Goal: Task Accomplishment & Management: Use online tool/utility

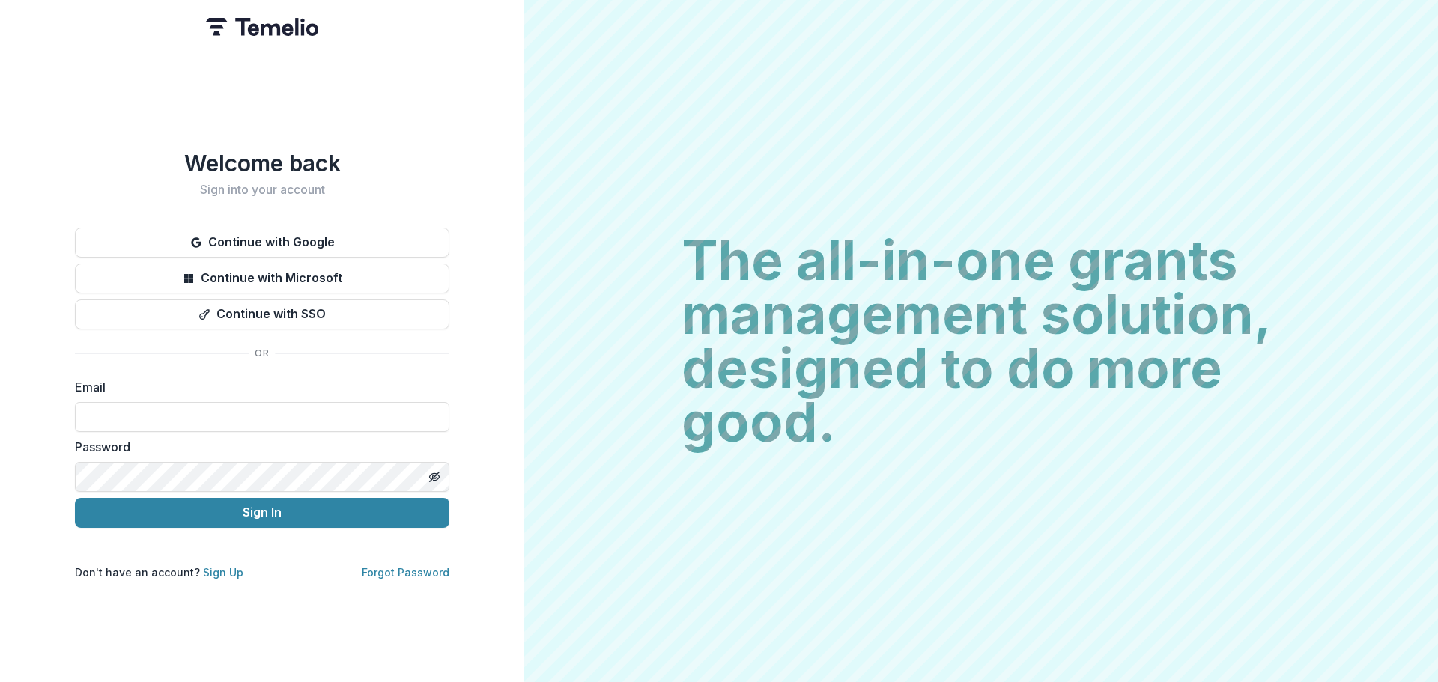
type input "**********"
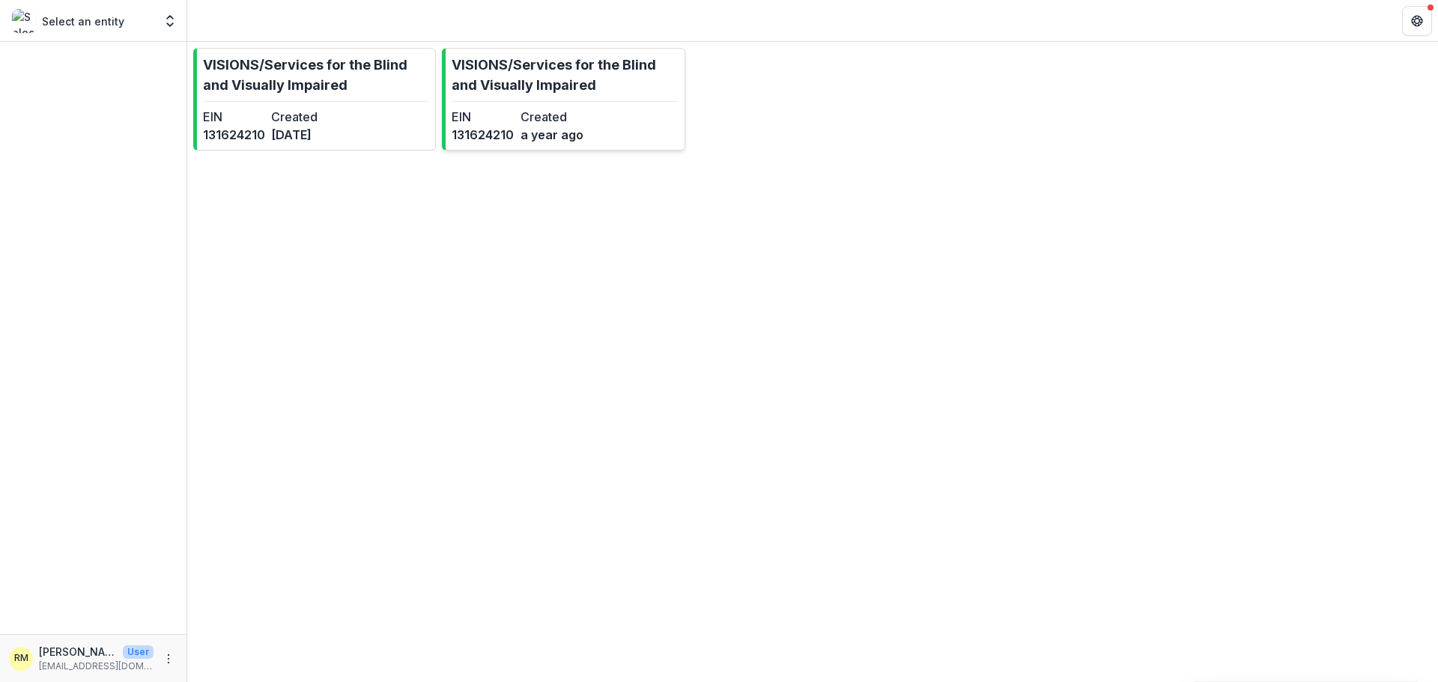
click at [610, 101] on hr at bounding box center [565, 101] width 226 height 1
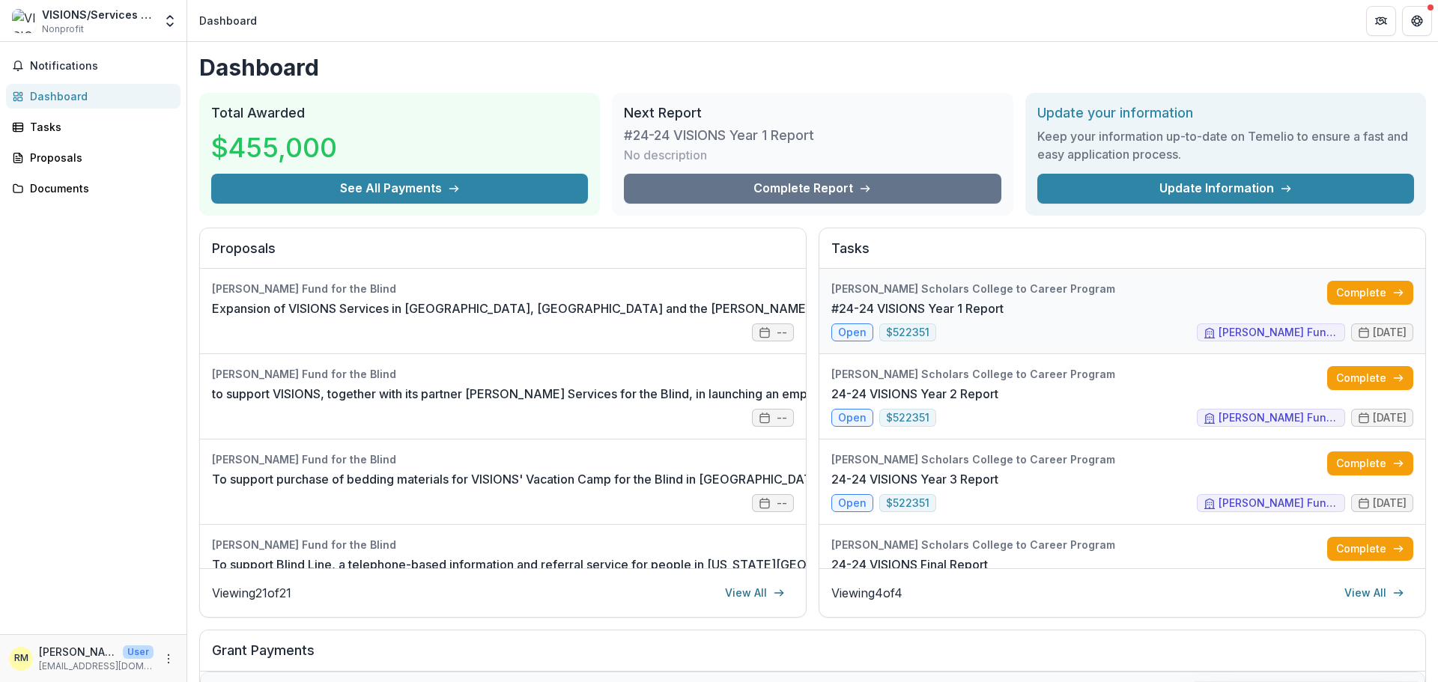
click at [850, 318] on link "#24-24 VISIONS Year 1 Report" at bounding box center [917, 309] width 172 height 18
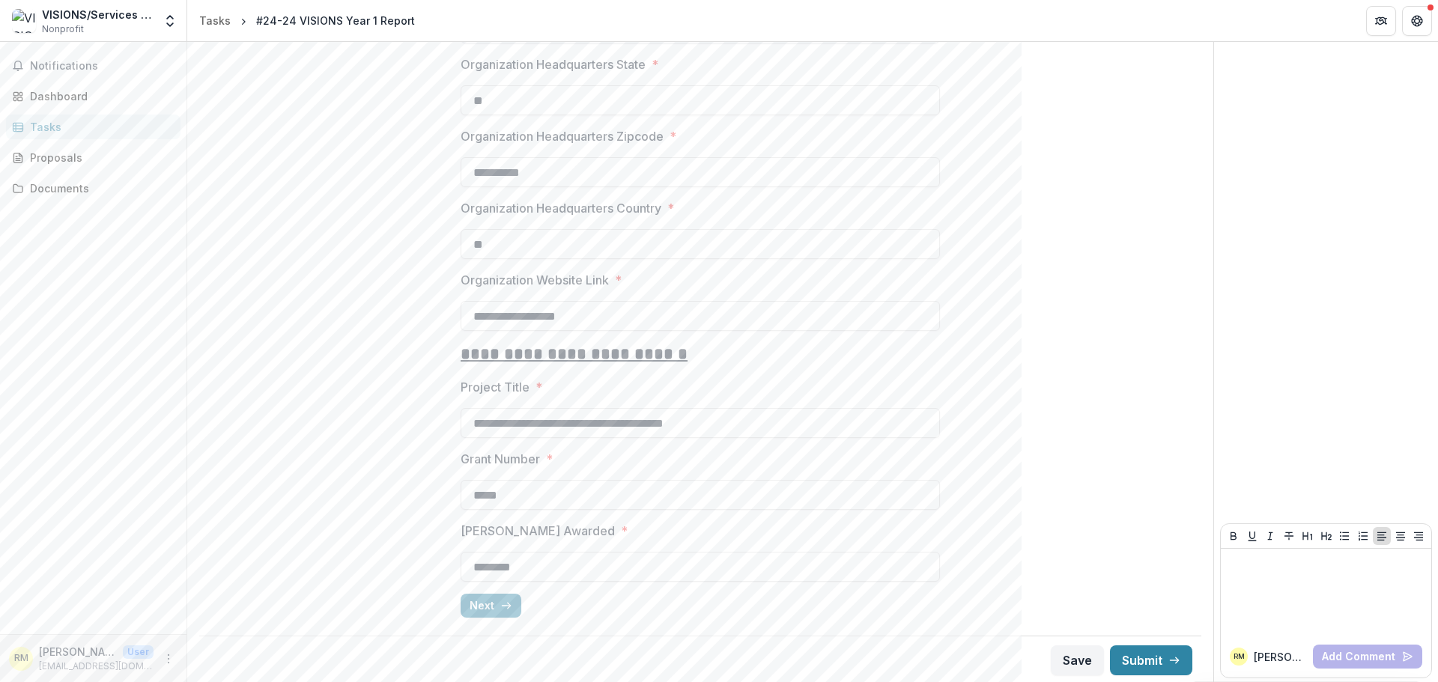
scroll to position [1206, 0]
click at [484, 610] on button "Next" at bounding box center [491, 604] width 61 height 24
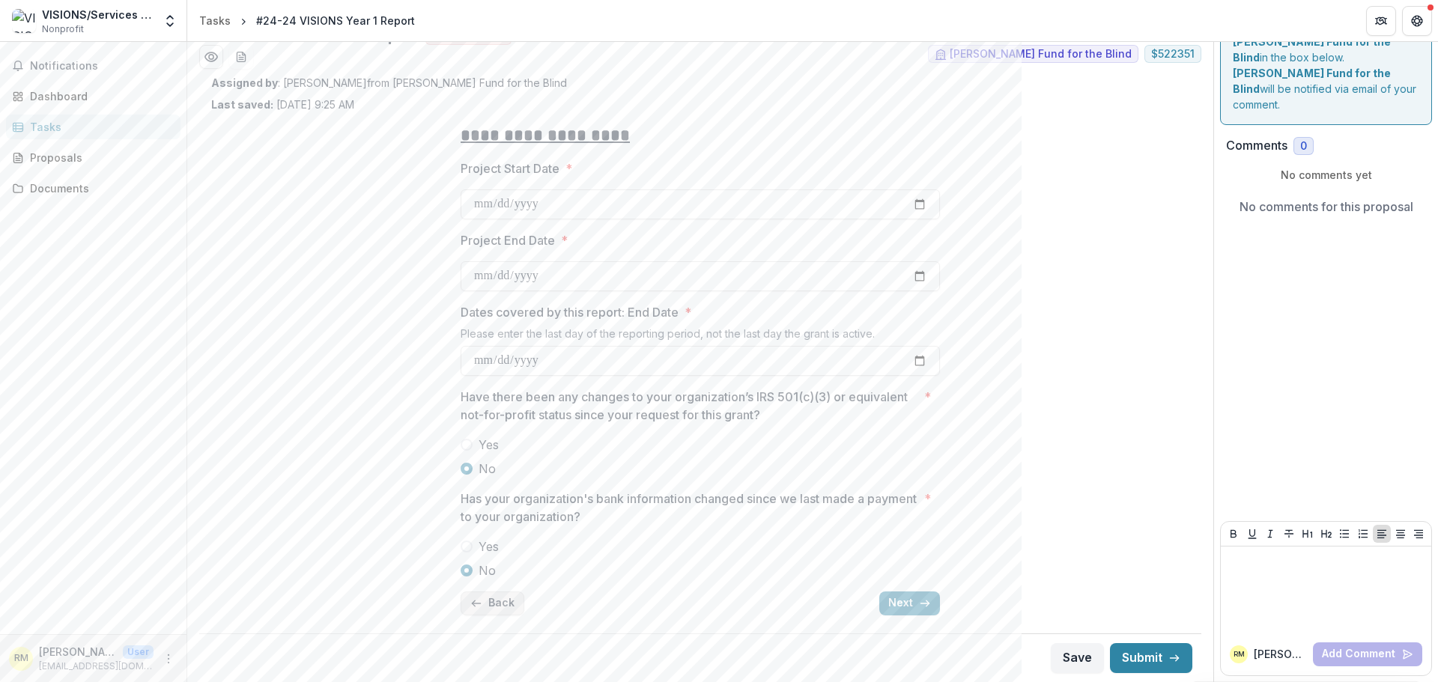
scroll to position [43, 0]
click at [932, 602] on button "Next" at bounding box center [909, 604] width 61 height 24
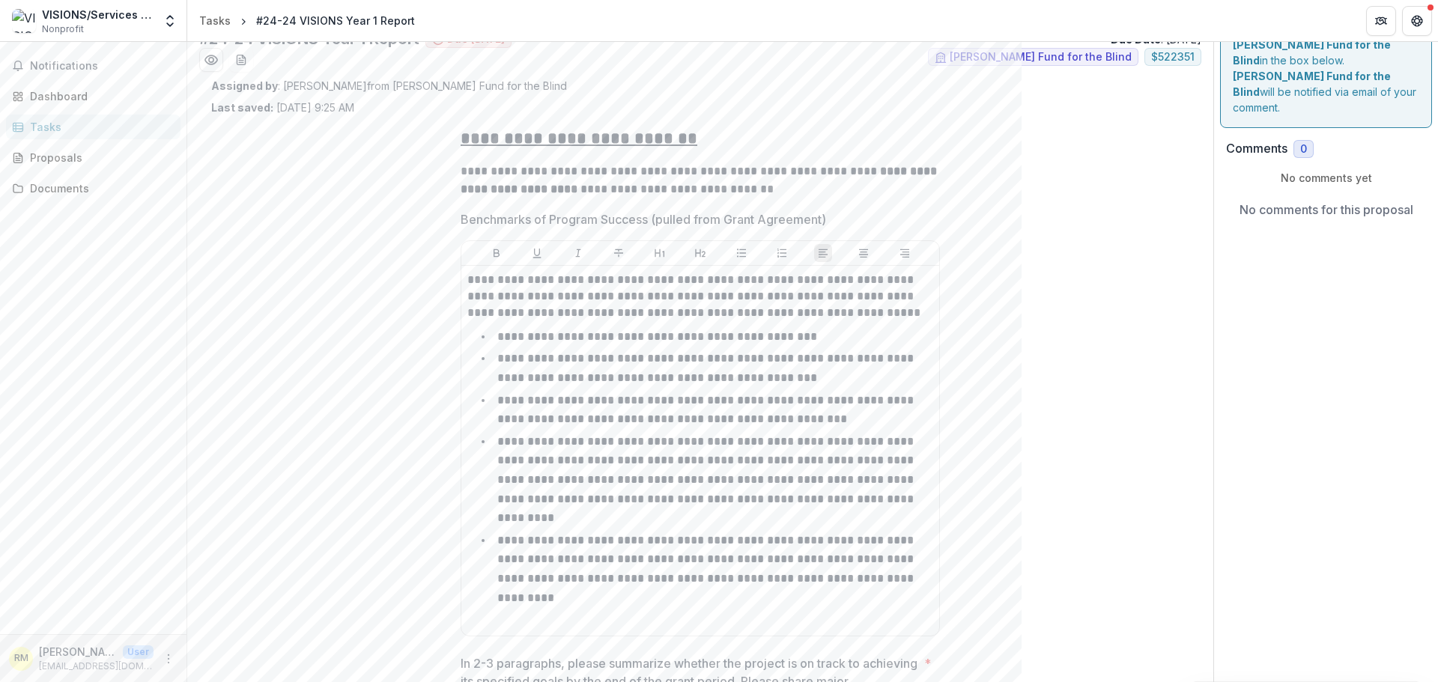
scroll to position [374, 0]
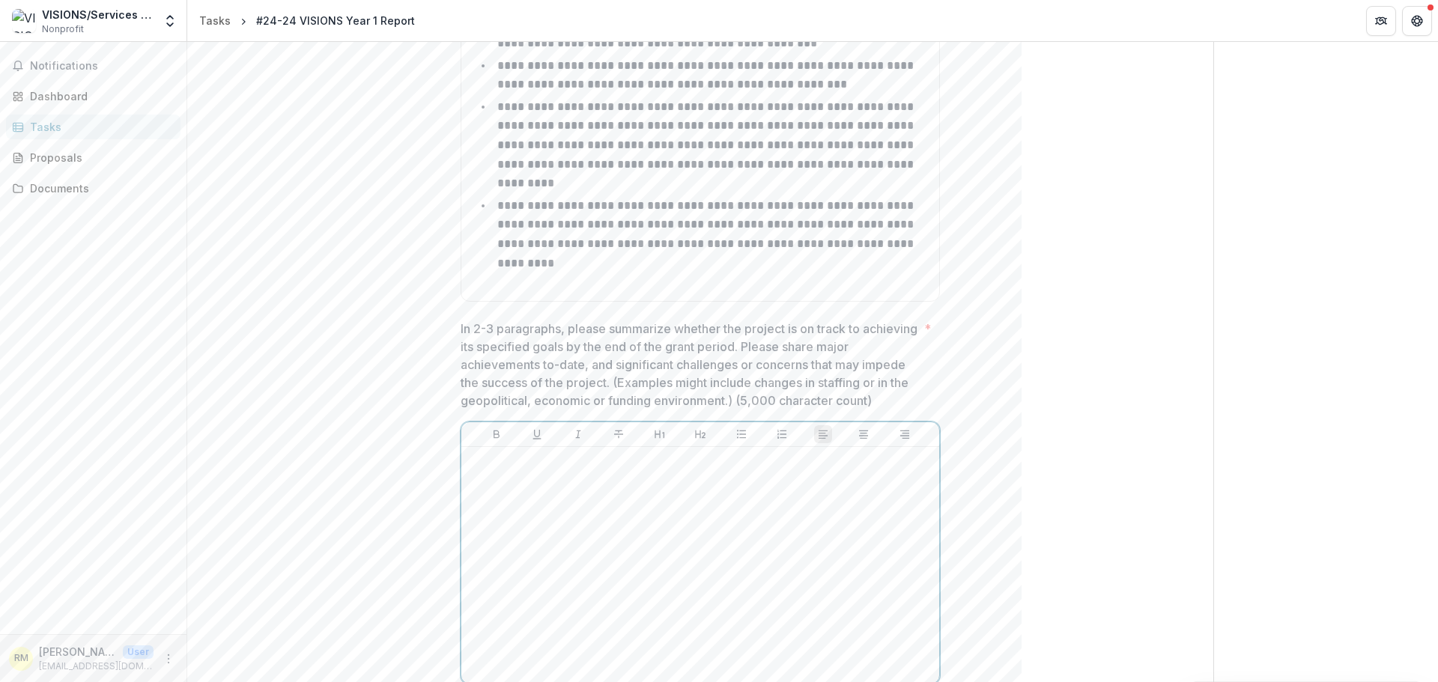
click at [652, 511] on div at bounding box center [700, 565] width 466 height 225
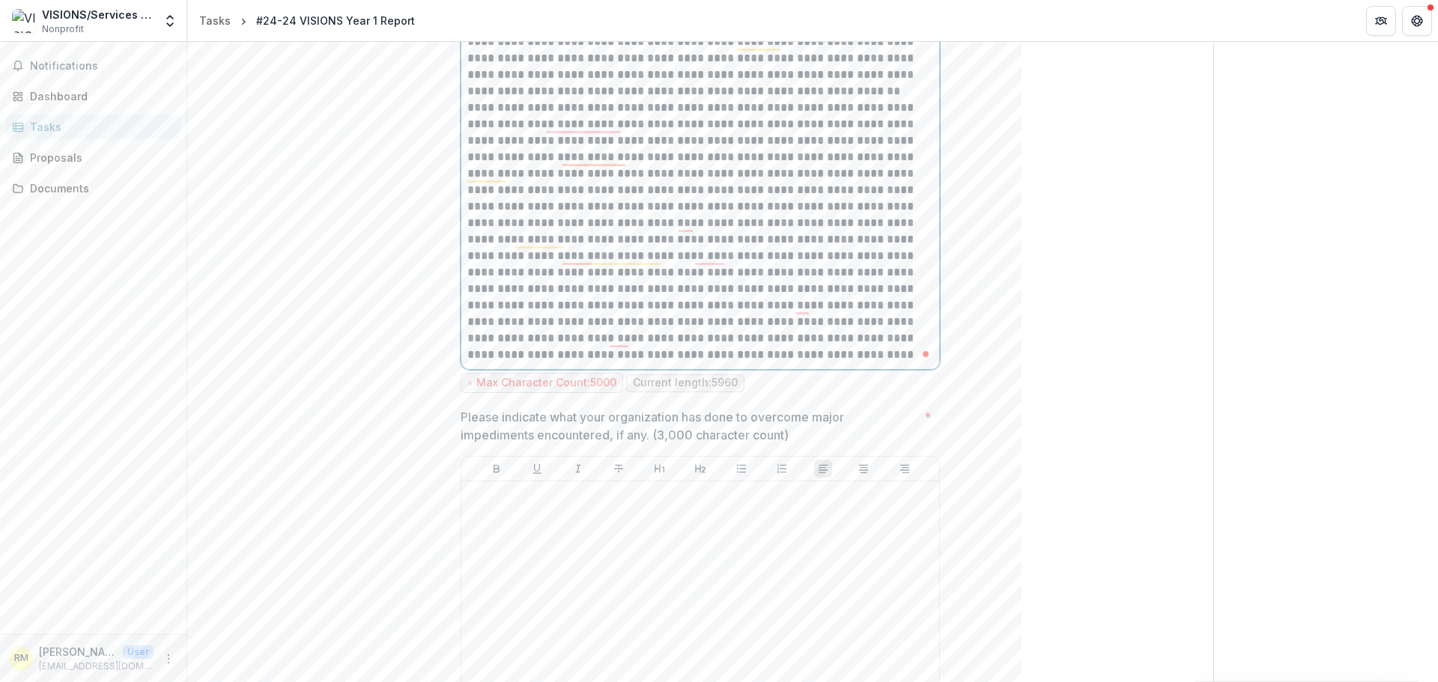
scroll to position [1731, 0]
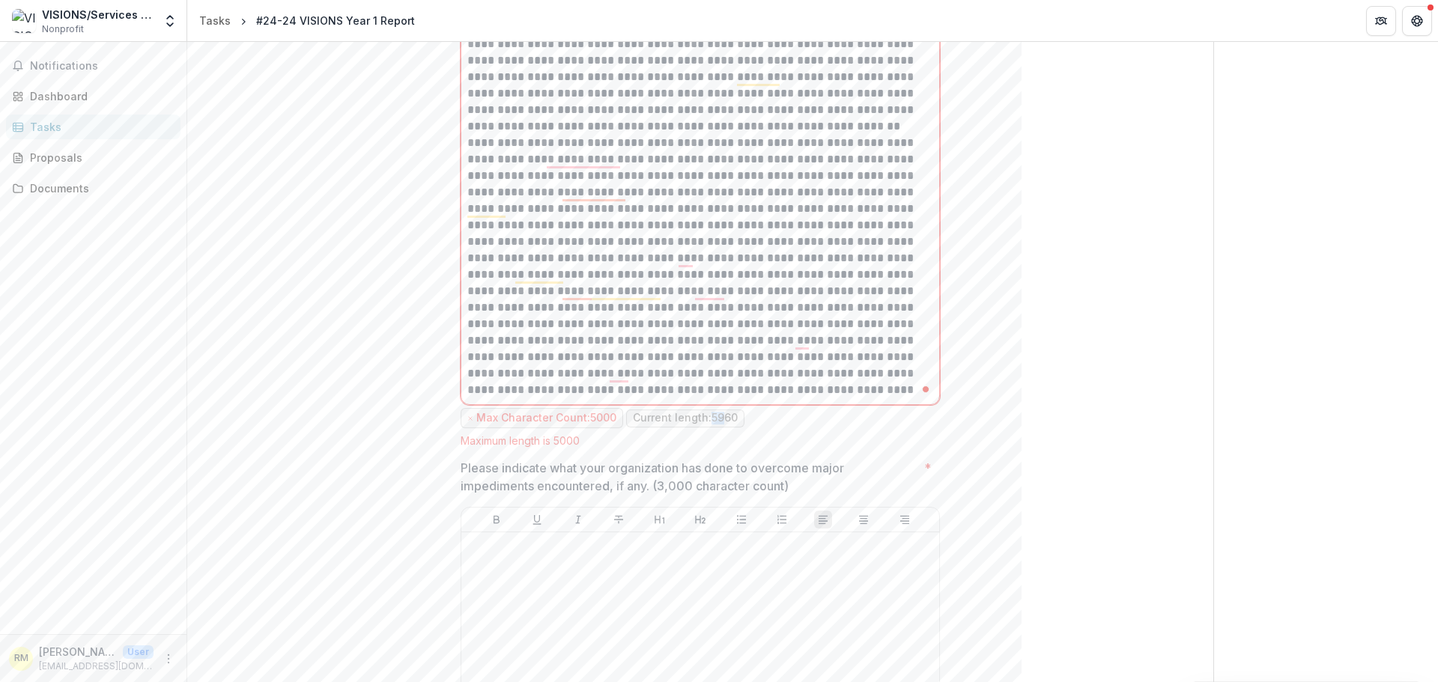
drag, startPoint x: 708, startPoint y: 398, endPoint x: 724, endPoint y: 398, distance: 16.5
click at [724, 412] on p "Current length: 5960" at bounding box center [685, 418] width 105 height 13
drag, startPoint x: 631, startPoint y: 399, endPoint x: 736, endPoint y: 398, distance: 105.6
click at [736, 410] on span "Current length: 5960" at bounding box center [685, 419] width 118 height 18
copy p "Current length: 5960"
